Goal: Transaction & Acquisition: Purchase product/service

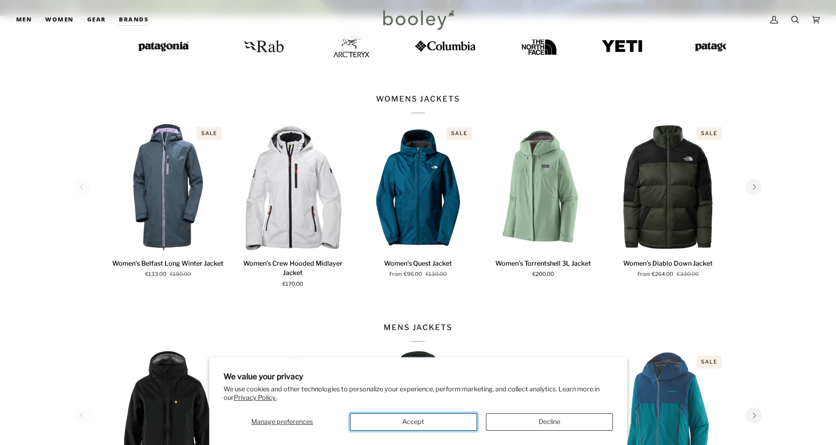
click at [423, 424] on button "Accept" at bounding box center [413, 421] width 127 height 17
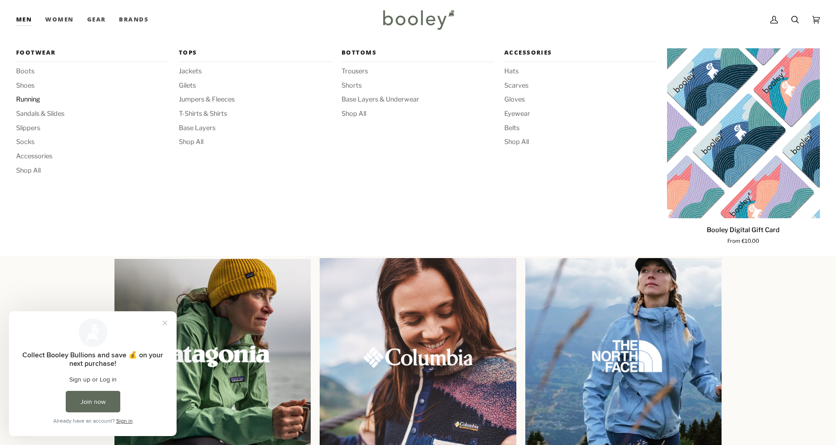
click at [29, 101] on span "Running" at bounding box center [92, 100] width 153 height 10
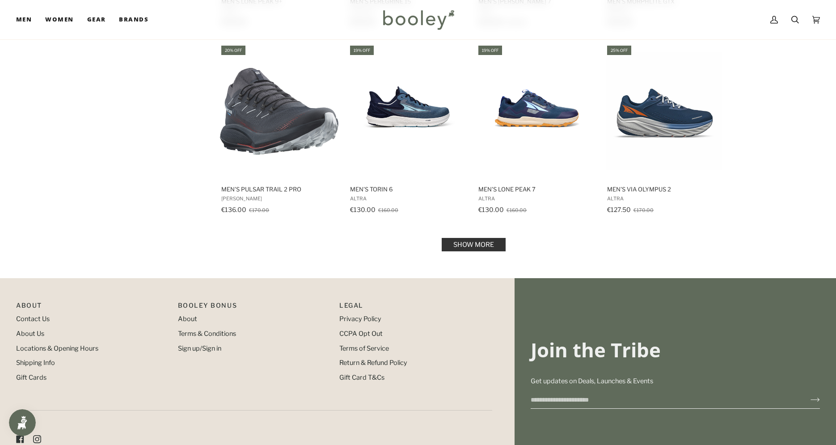
scroll to position [894, 0]
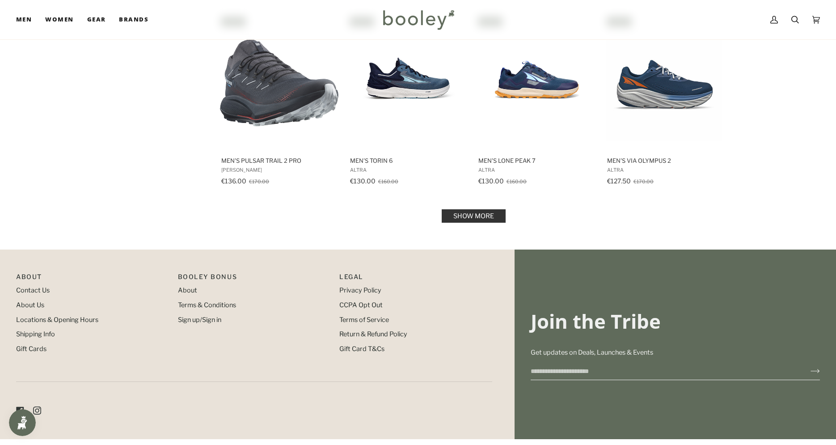
click at [470, 214] on link "Show more" at bounding box center [473, 215] width 64 height 13
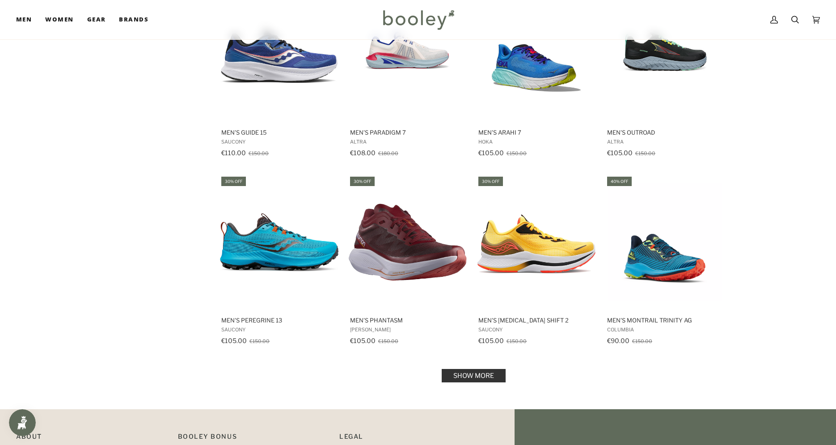
scroll to position [1785, 0]
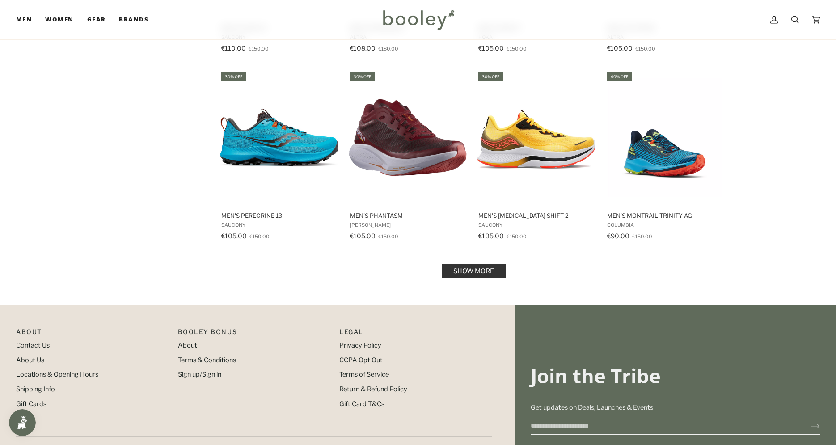
click at [470, 273] on link "Show more" at bounding box center [473, 270] width 64 height 13
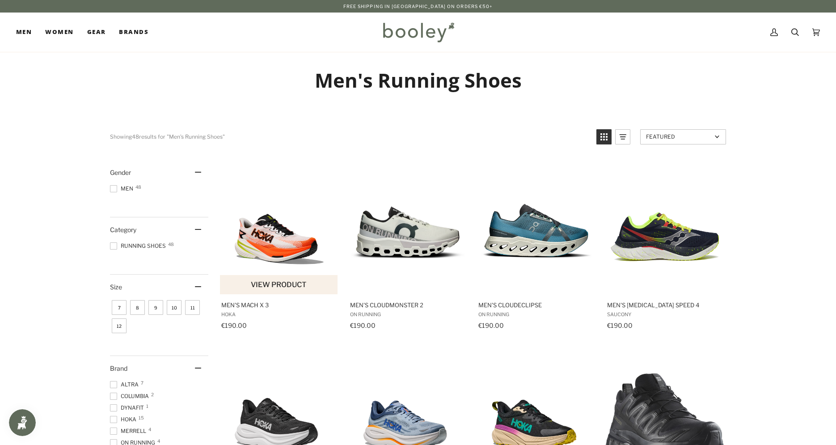
click at [275, 230] on img "Men's Mach X 3" at bounding box center [279, 227] width 118 height 118
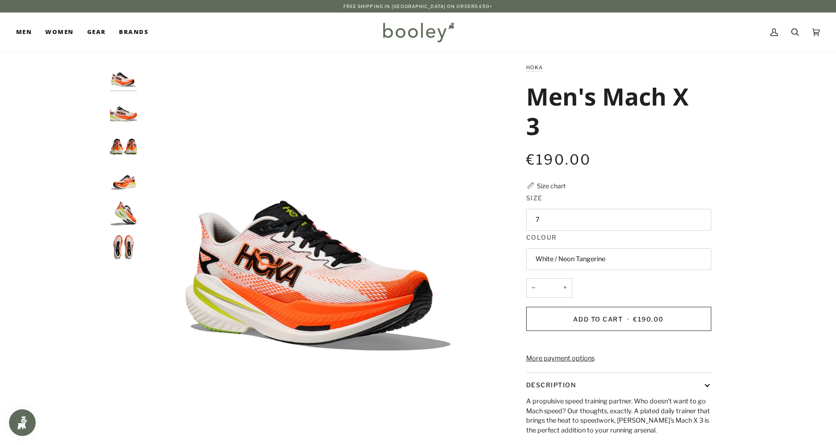
click at [127, 215] on img "Hoka Men's Mach X 3 White / Neon Tangerine - Booley Galway" at bounding box center [123, 213] width 27 height 27
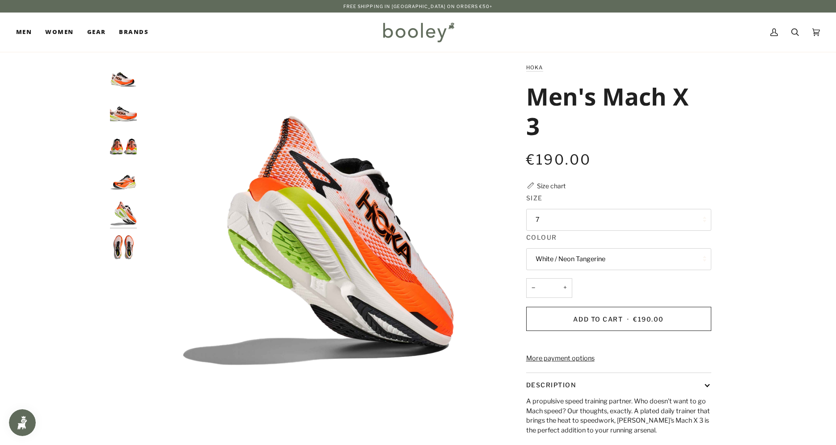
click at [563, 223] on button "7" at bounding box center [618, 220] width 185 height 22
click at [764, 179] on div "Zoom Zoom" at bounding box center [418, 298] width 836 height 470
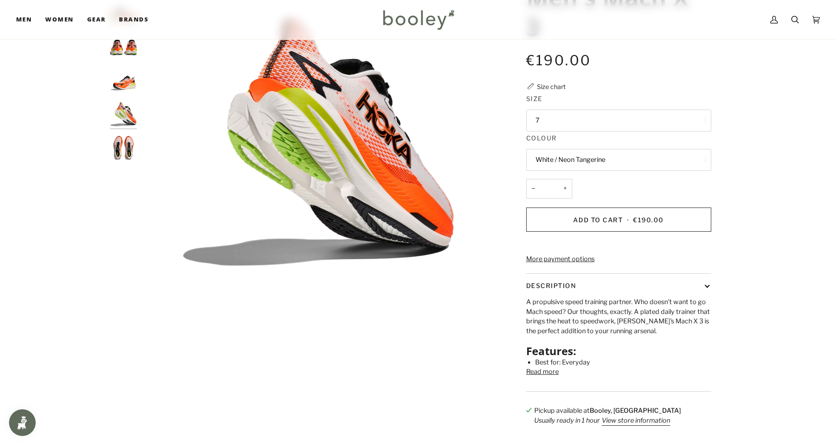
scroll to position [106, 0]
